Goal: Find specific fact: Find specific fact

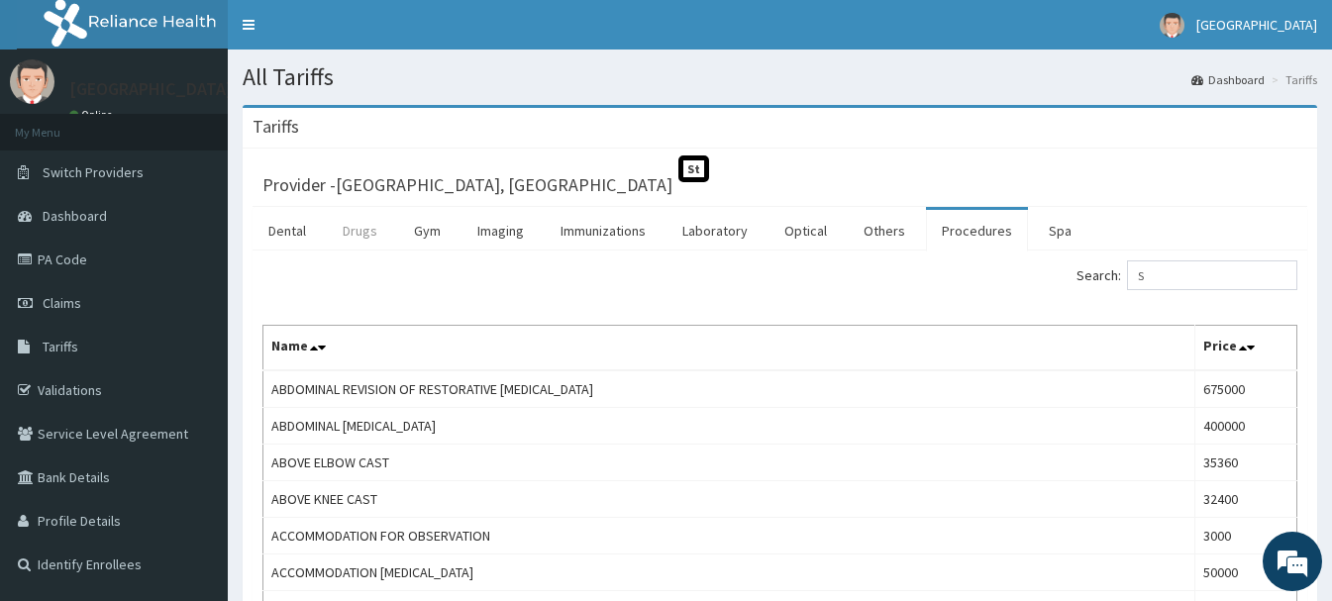
click at [351, 232] on link "Drugs" at bounding box center [360, 231] width 66 height 42
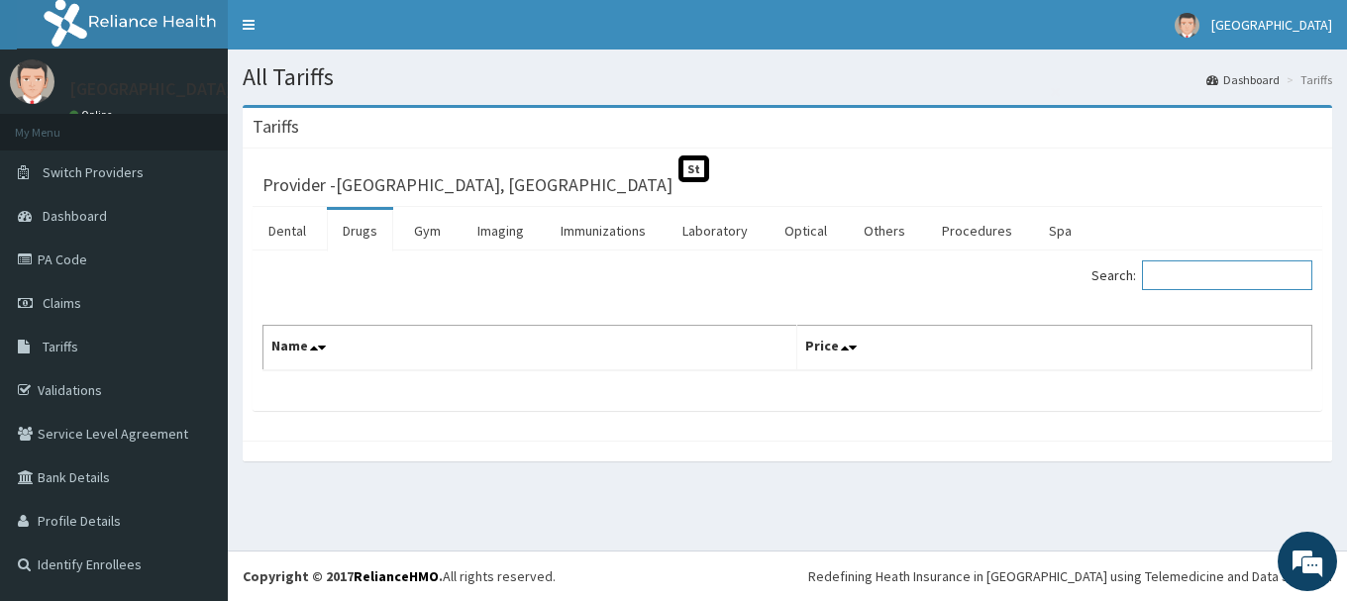
click at [1245, 273] on input "Search:" at bounding box center [1227, 275] width 170 height 30
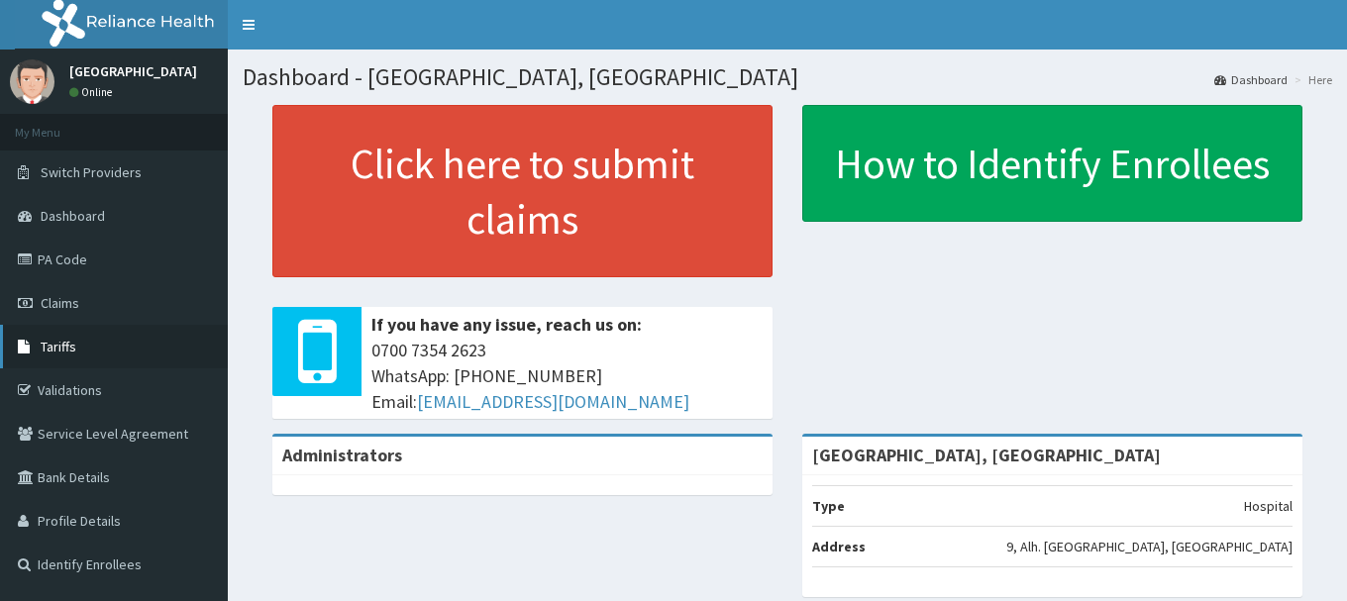
click at [61, 334] on link "Tariffs" at bounding box center [114, 347] width 228 height 44
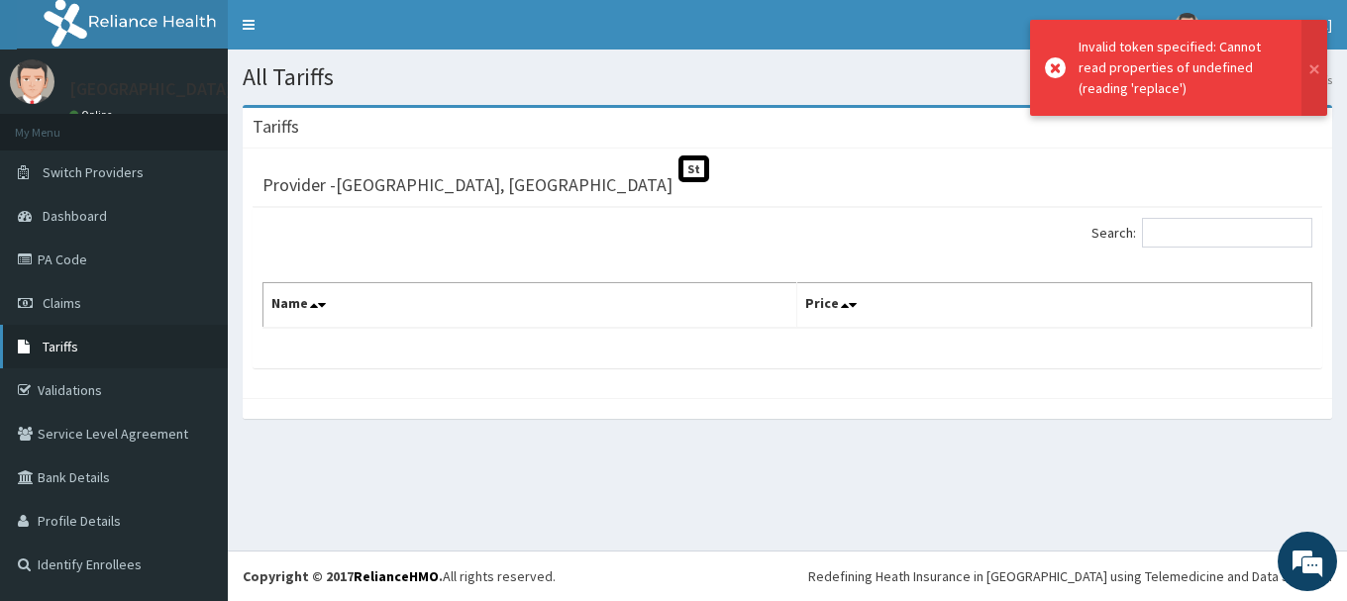
click at [68, 338] on span "Tariffs" at bounding box center [61, 347] width 36 height 18
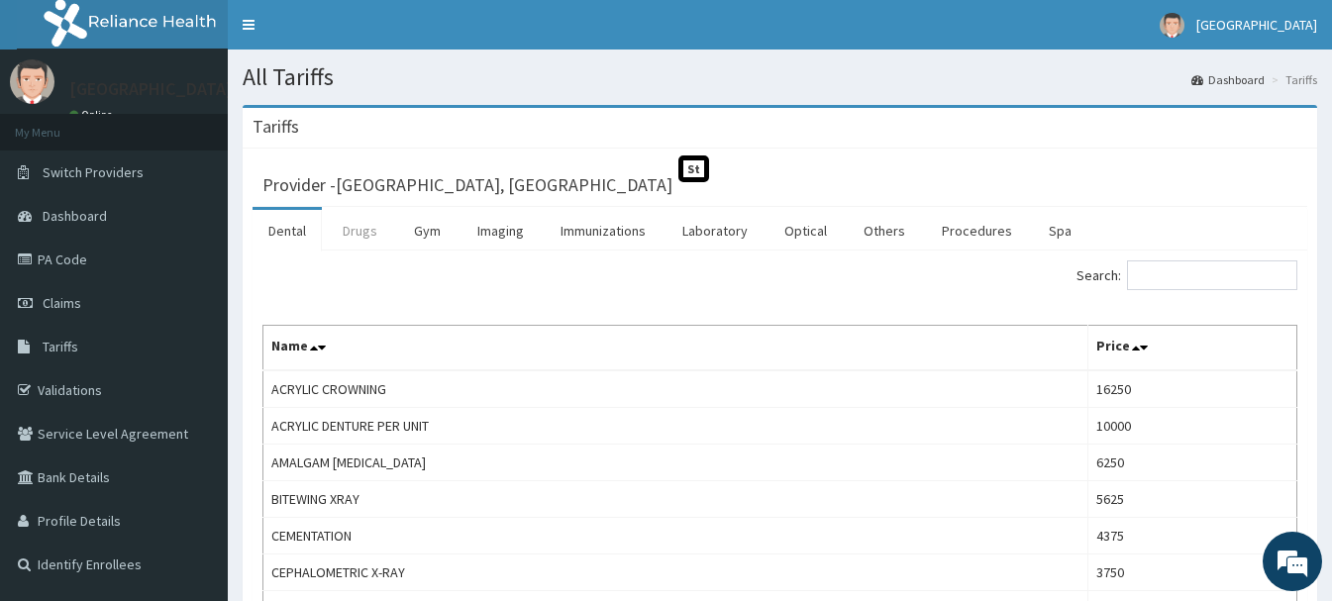
click at [358, 228] on link "Drugs" at bounding box center [360, 231] width 66 height 42
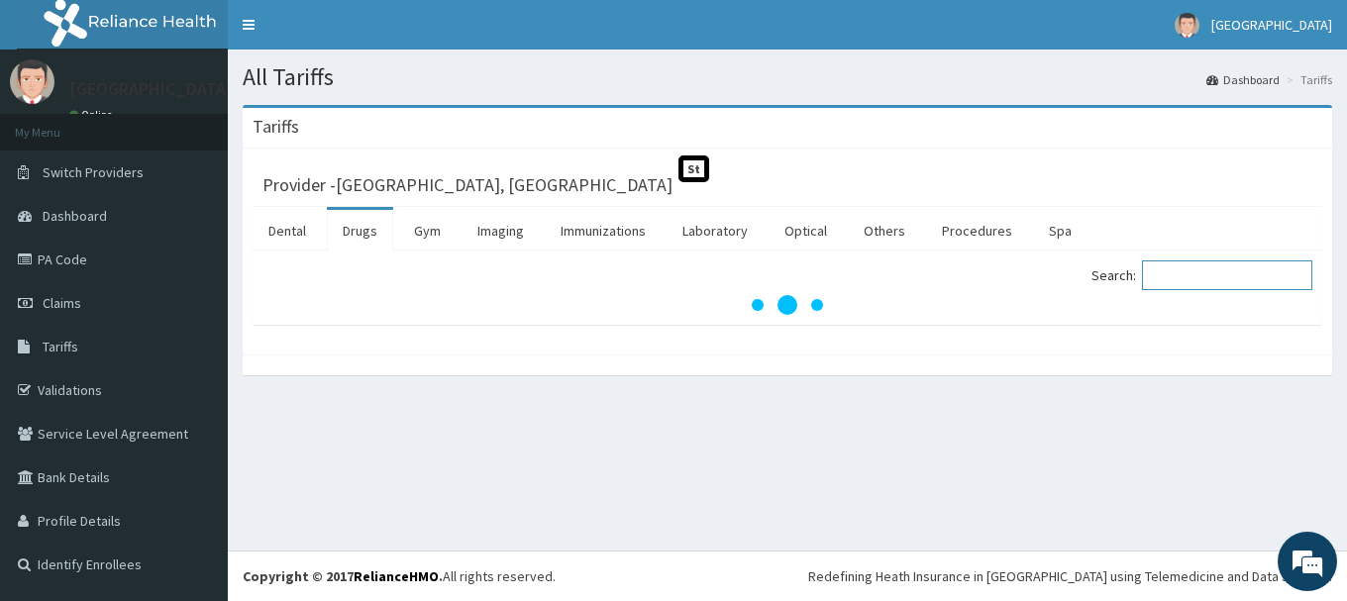
click at [1243, 286] on input "Search:" at bounding box center [1227, 275] width 170 height 30
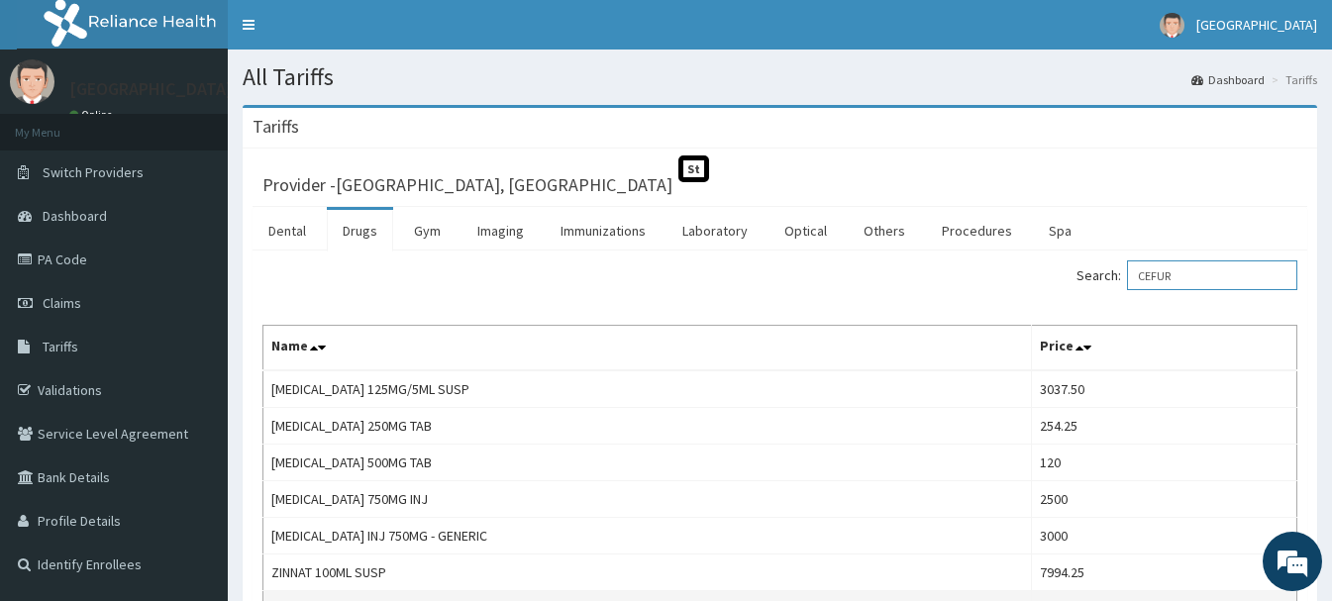
type input "CEFUR"
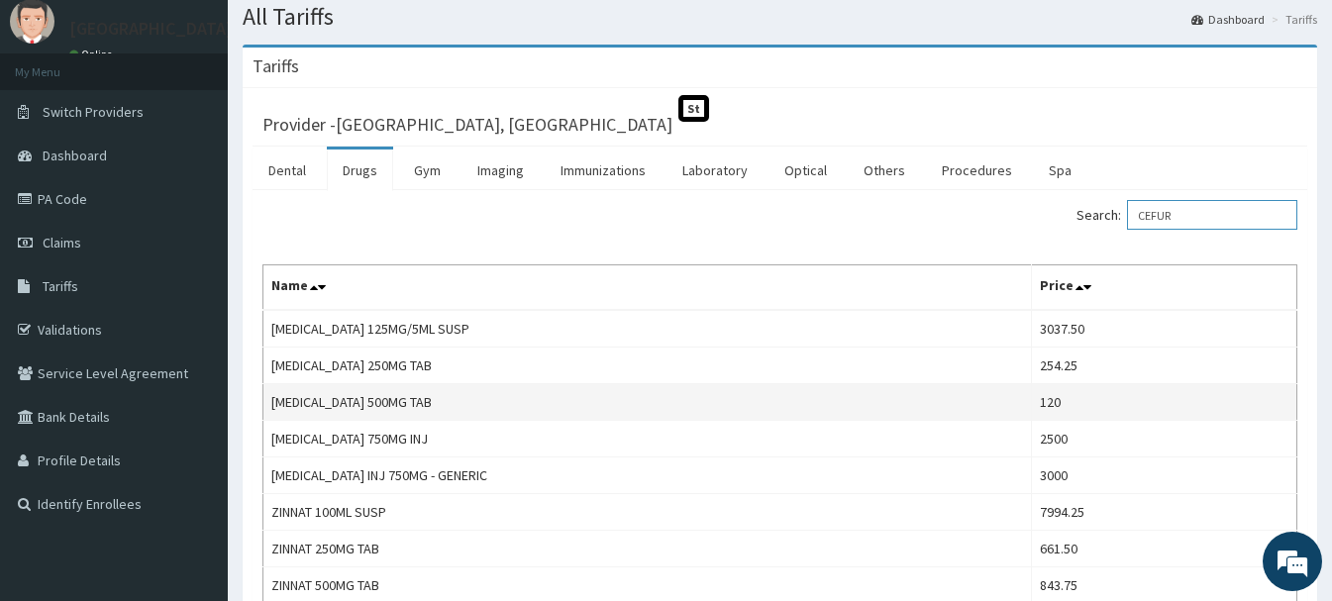
scroll to position [275, 0]
